Goal: Transaction & Acquisition: Purchase product/service

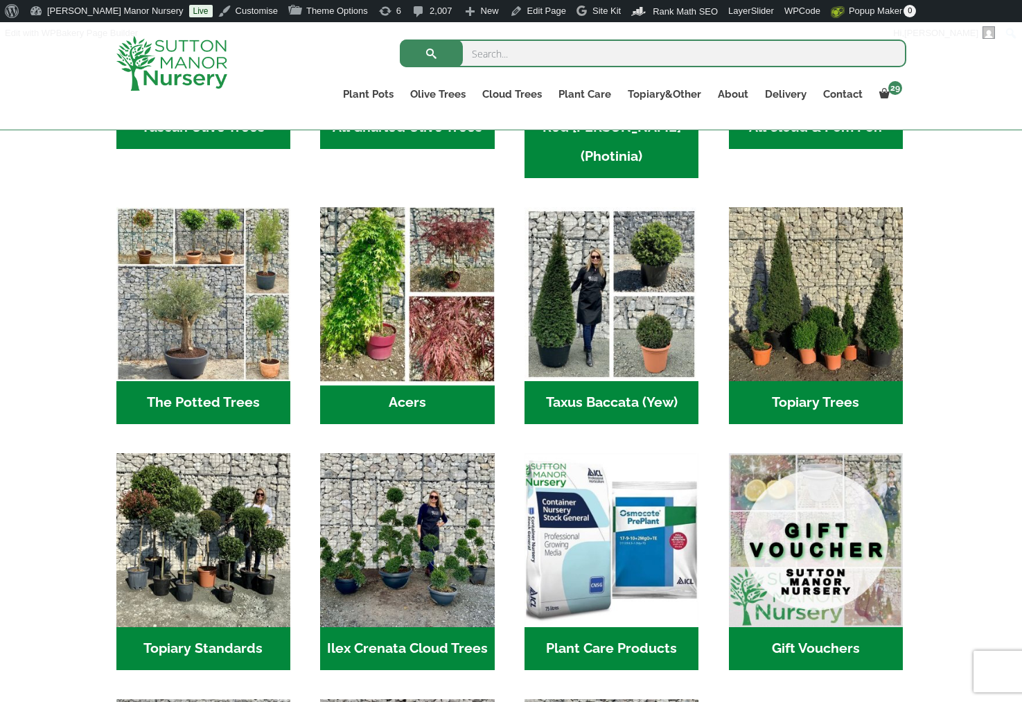
scroll to position [1108, 0]
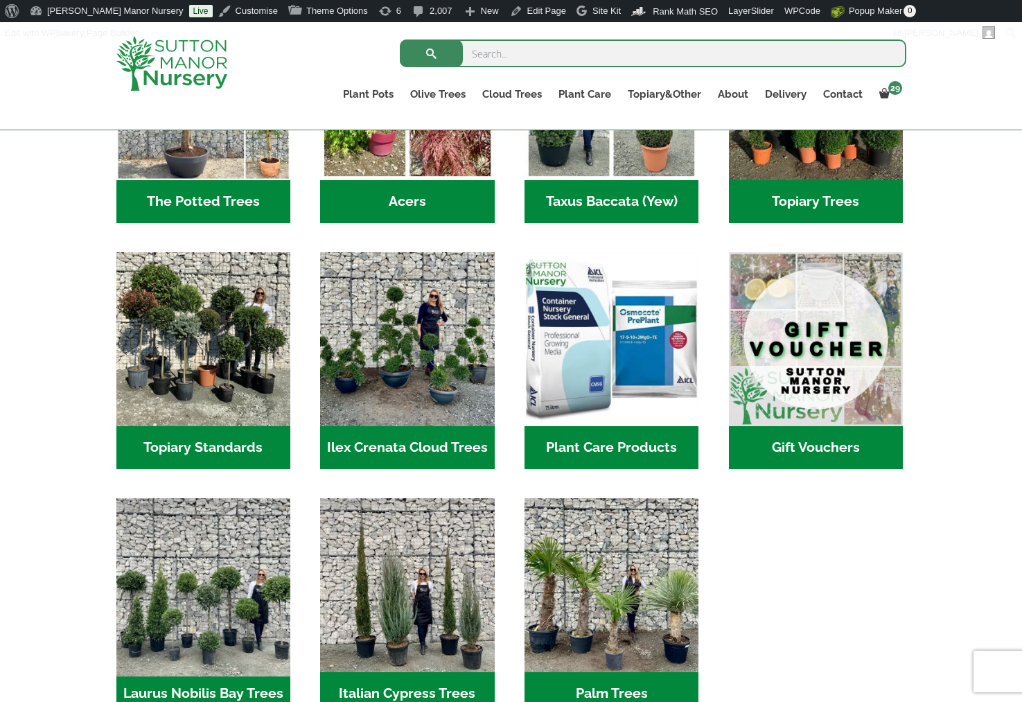
click at [121, 576] on img "Visit product category Laurus Nobilis Bay Trees" at bounding box center [203, 584] width 183 height 183
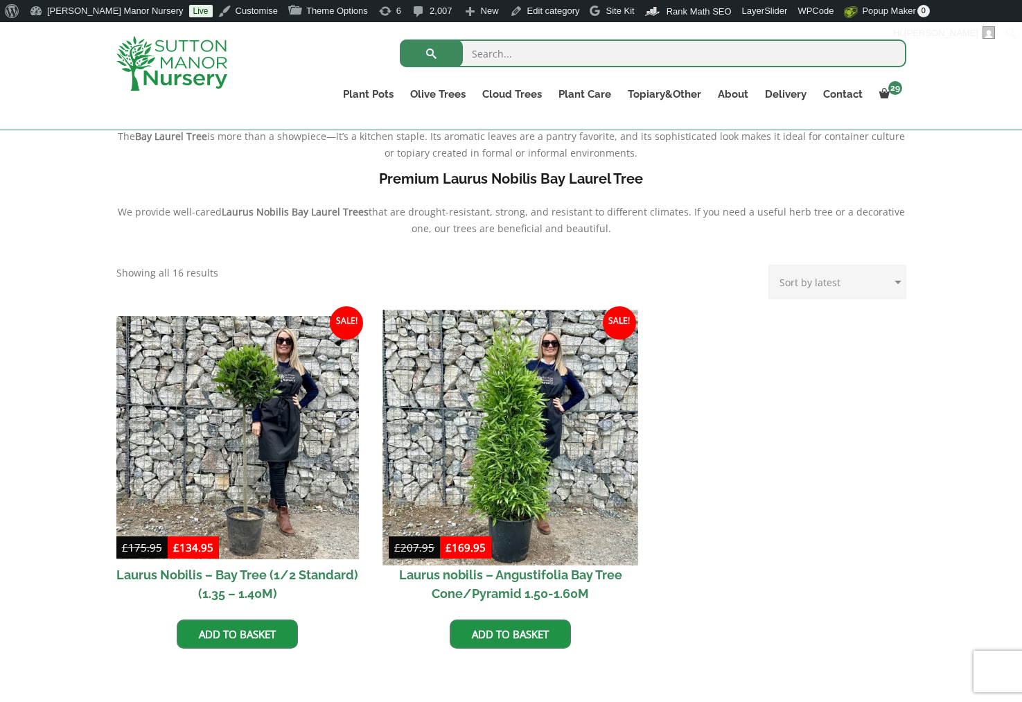
click at [485, 461] on img at bounding box center [510, 437] width 255 height 255
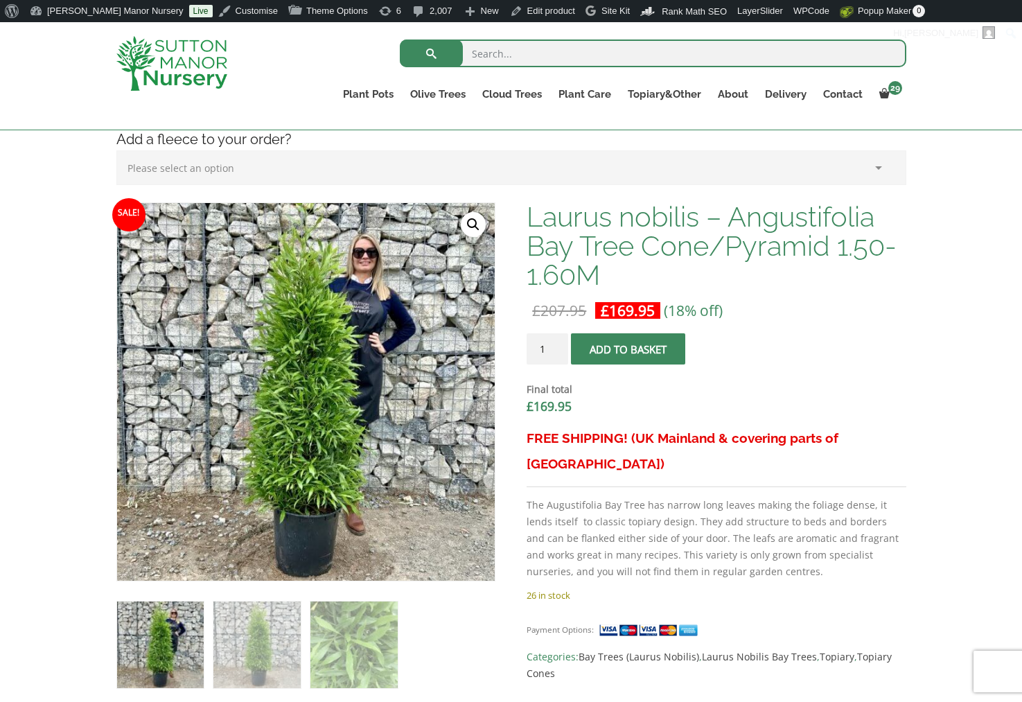
scroll to position [208, 0]
